Goal: Find specific page/section: Find specific page/section

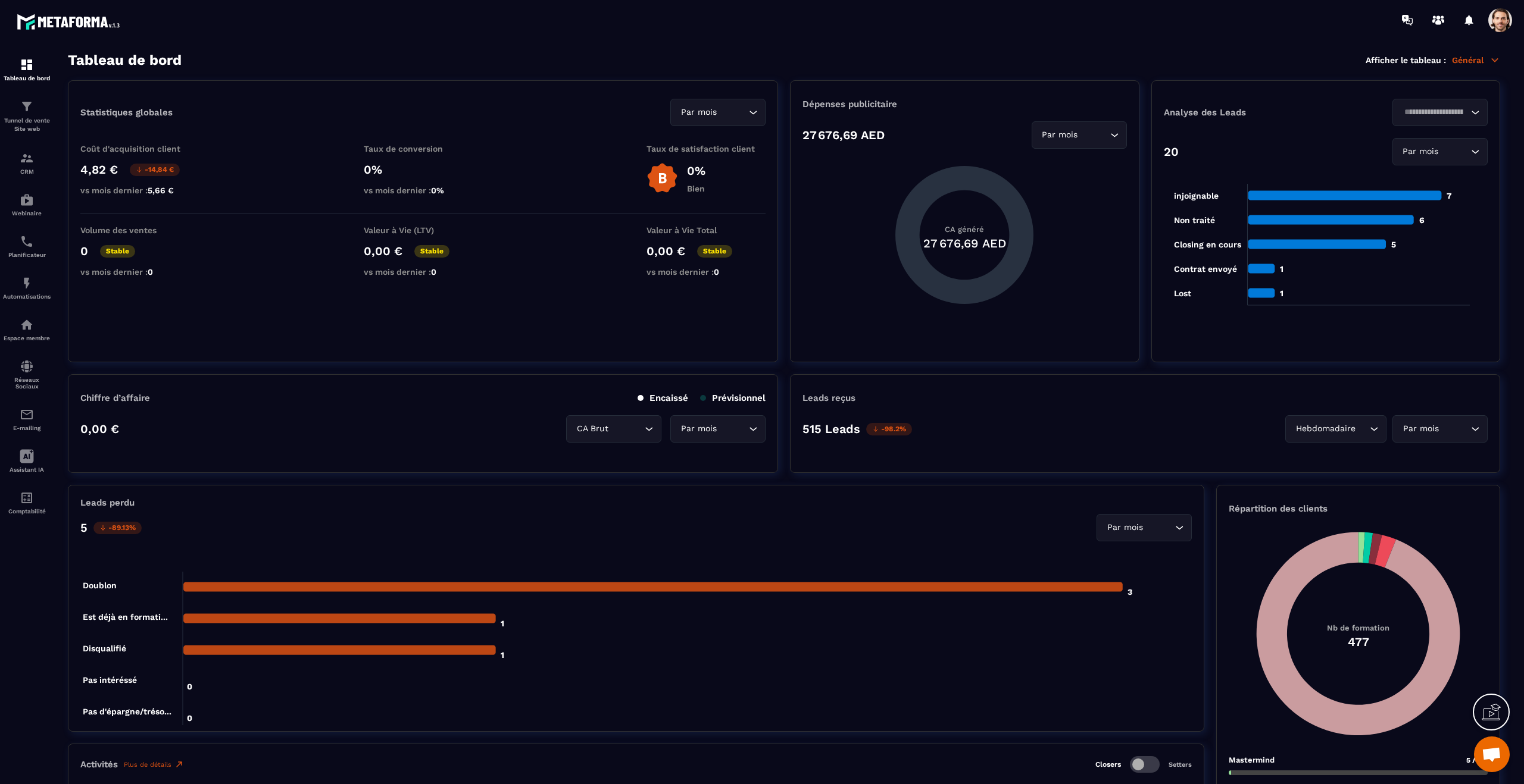
drag, startPoint x: 220, startPoint y: 6, endPoint x: 190, endPoint y: 21, distance: 33.5
click at [213, 9] on div at bounding box center [831, 20] width 1383 height 40
click at [35, 74] on div "Tableau de bord" at bounding box center [26, 69] width 48 height 23
click at [34, 74] on div "Tableau de bord" at bounding box center [26, 69] width 48 height 23
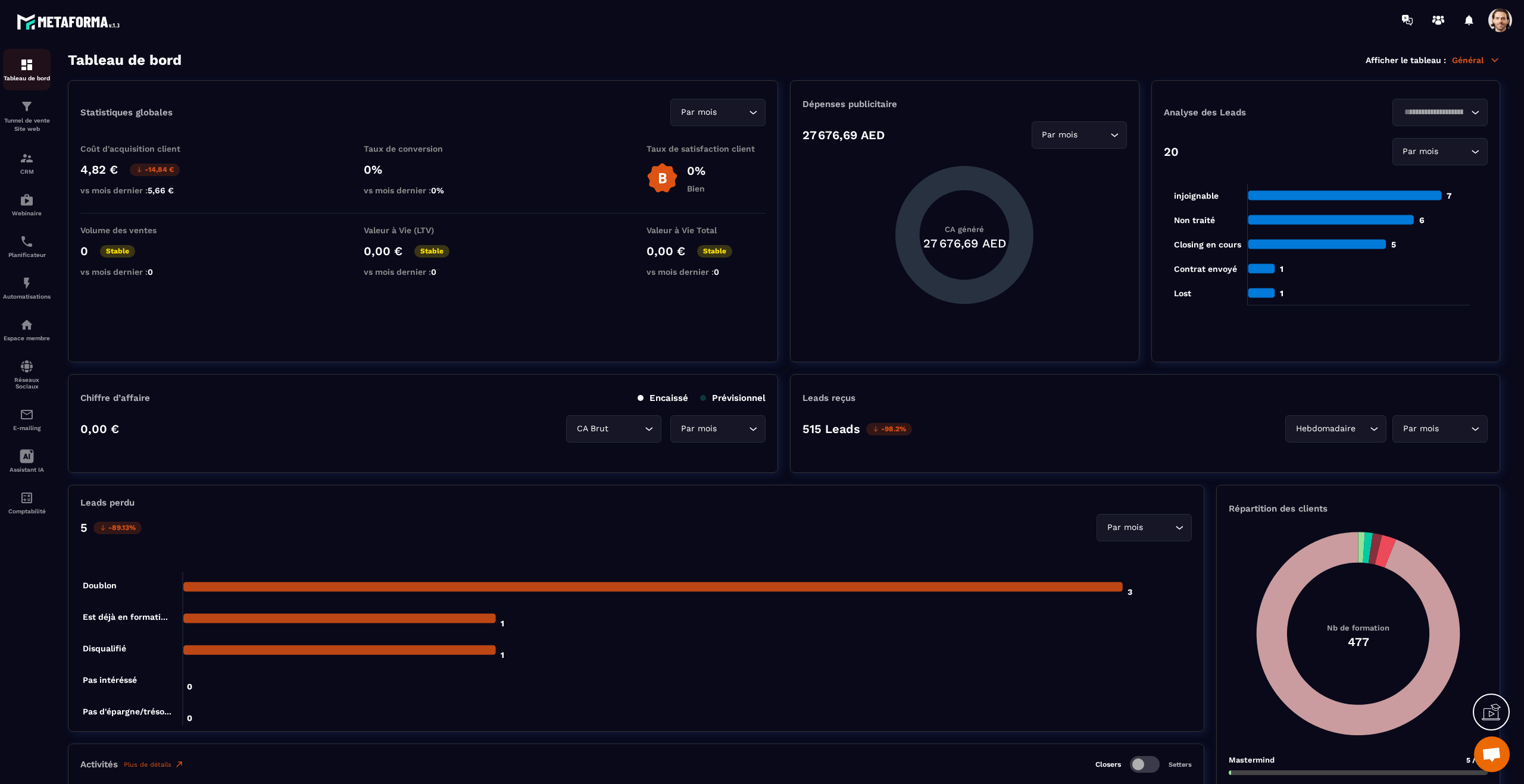
click at [34, 74] on div "Tableau de bord" at bounding box center [26, 69] width 48 height 23
click at [1482, 65] on p "Général" at bounding box center [1475, 59] width 48 height 10
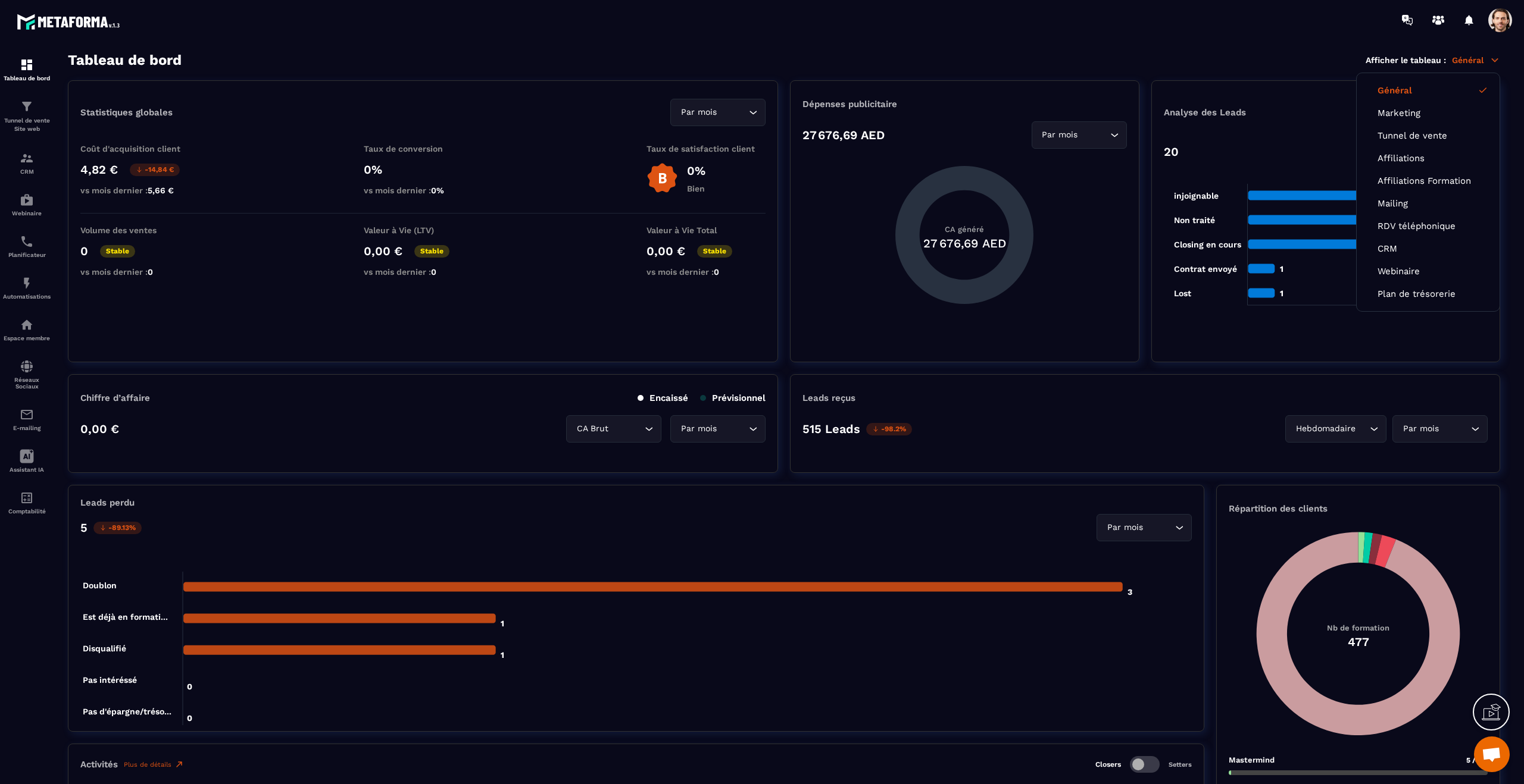
drag, startPoint x: 529, startPoint y: 103, endPoint x: 201, endPoint y: 97, distance: 328.1
click at [516, 103] on div "Statistiques globales Par mois Loading..." at bounding box center [423, 112] width 685 height 27
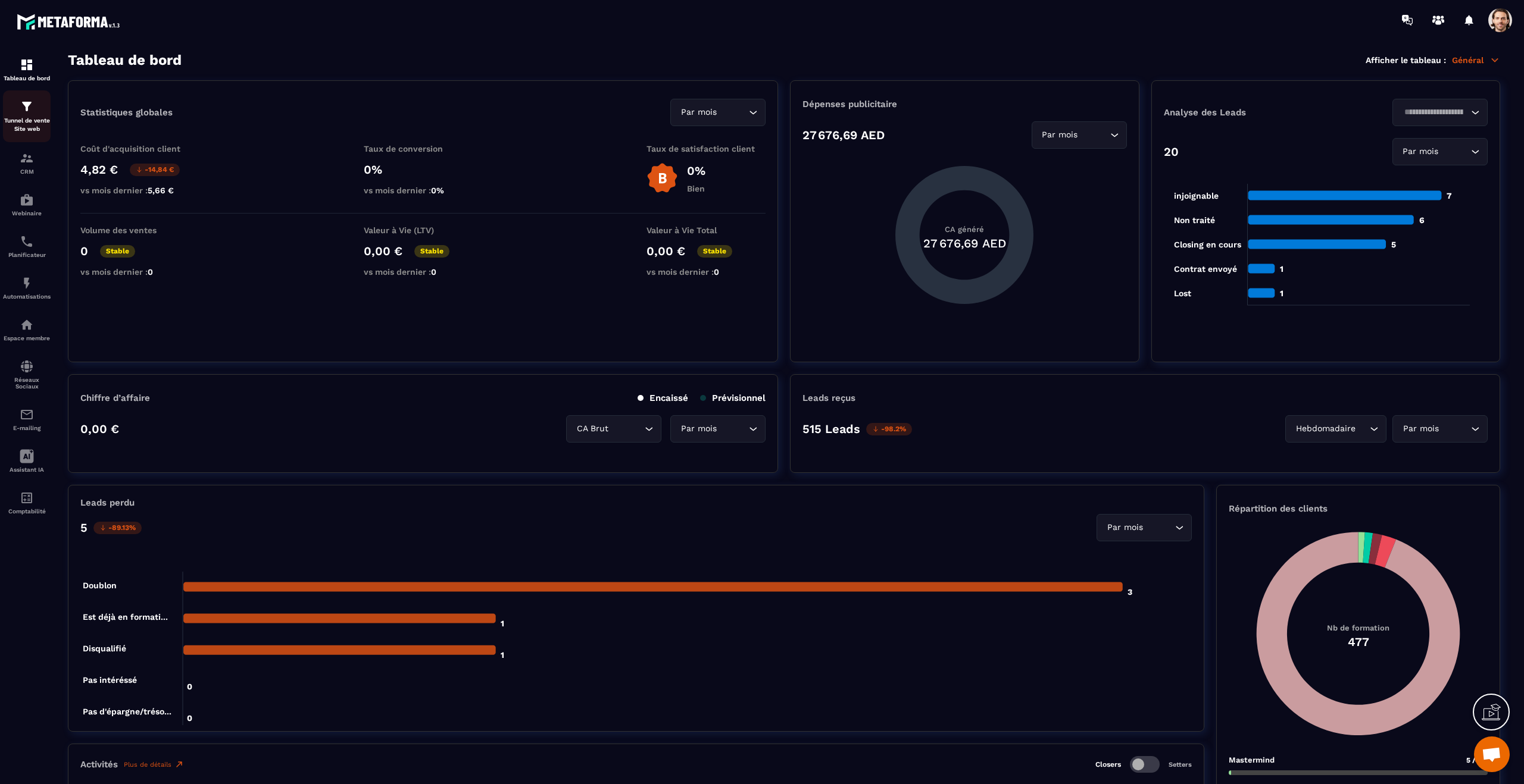
click at [38, 112] on div "Tunnel de vente Site web" at bounding box center [26, 116] width 48 height 34
